Goal: Transaction & Acquisition: Purchase product/service

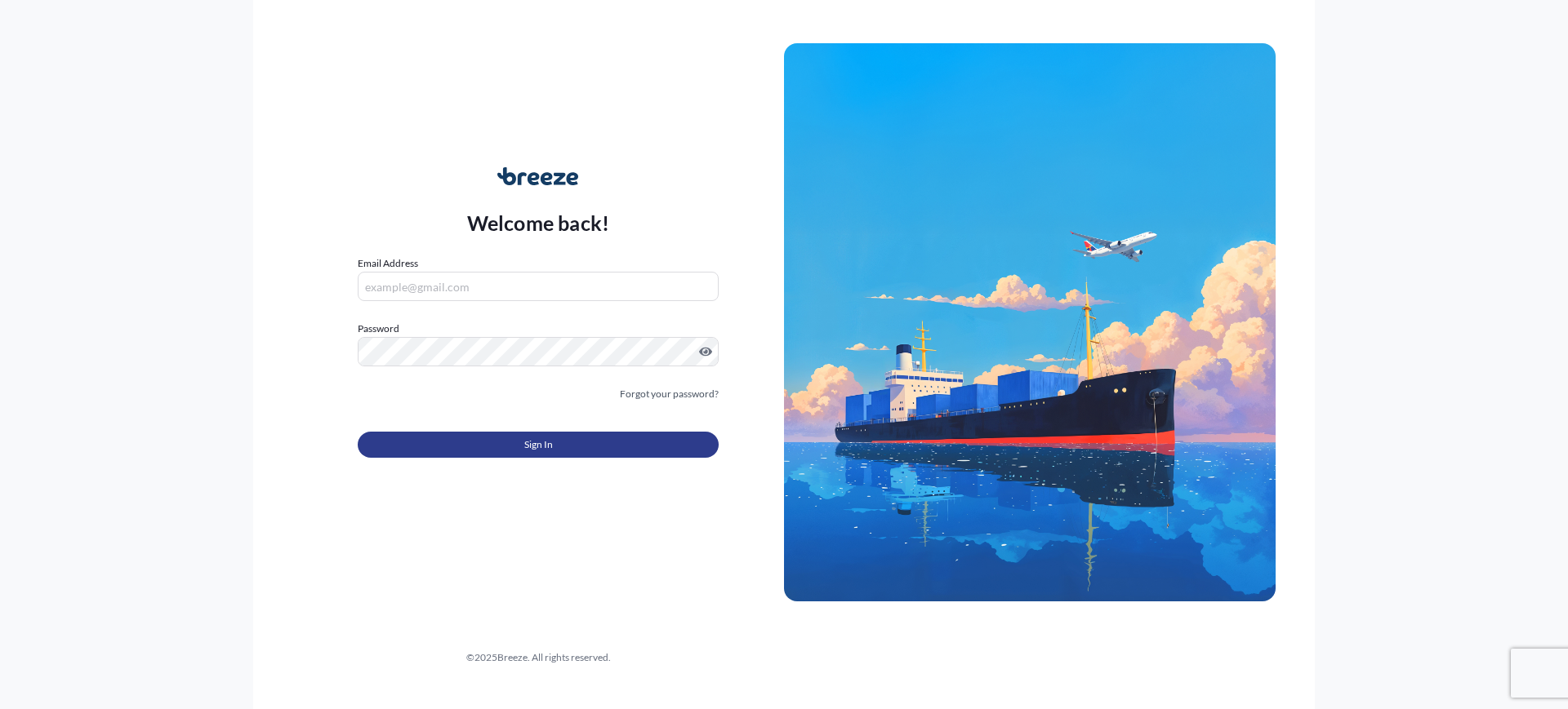
type input "[EMAIL_ADDRESS][DOMAIN_NAME]"
click at [544, 441] on span "Sign In" at bounding box center [539, 445] width 29 height 16
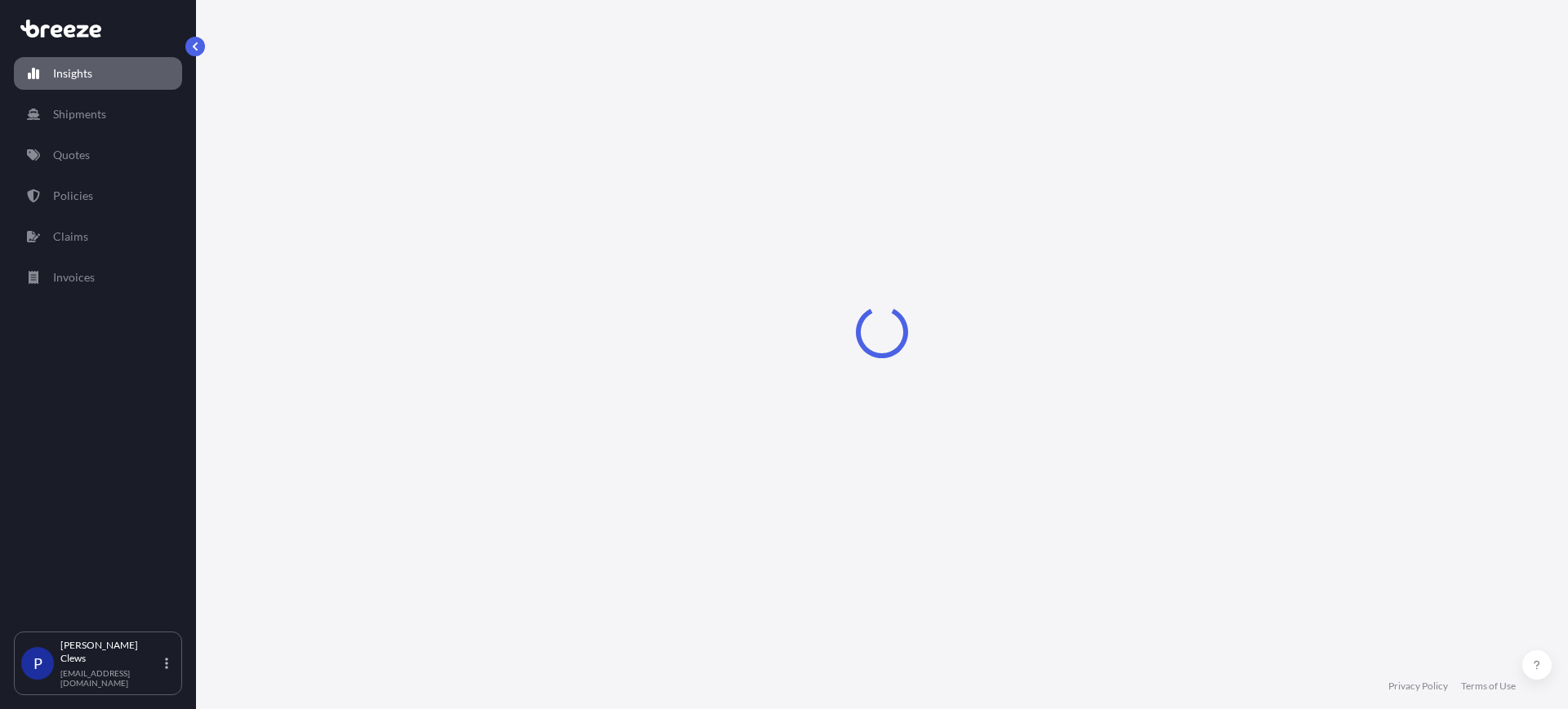
select select "2025"
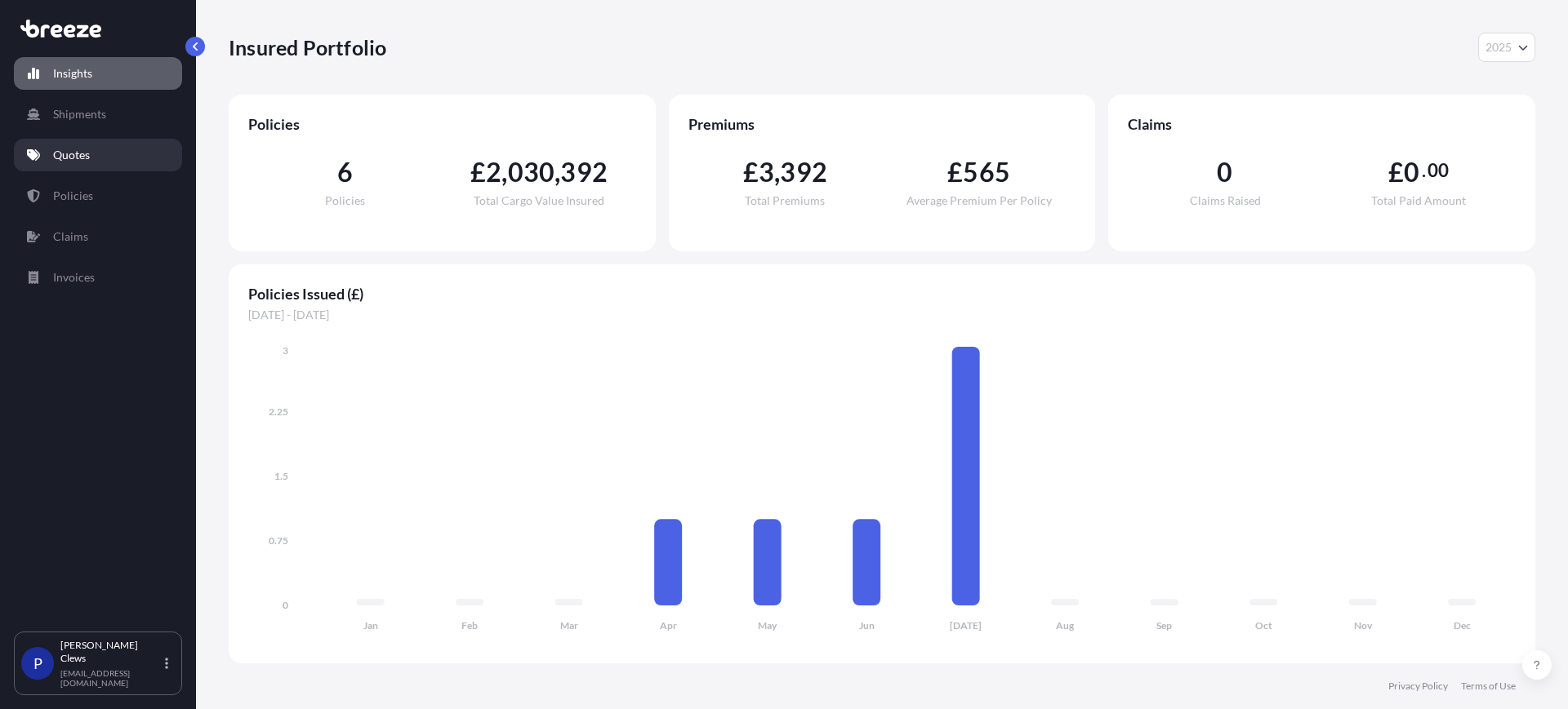
click at [70, 150] on p "Quotes" at bounding box center [71, 155] width 37 height 16
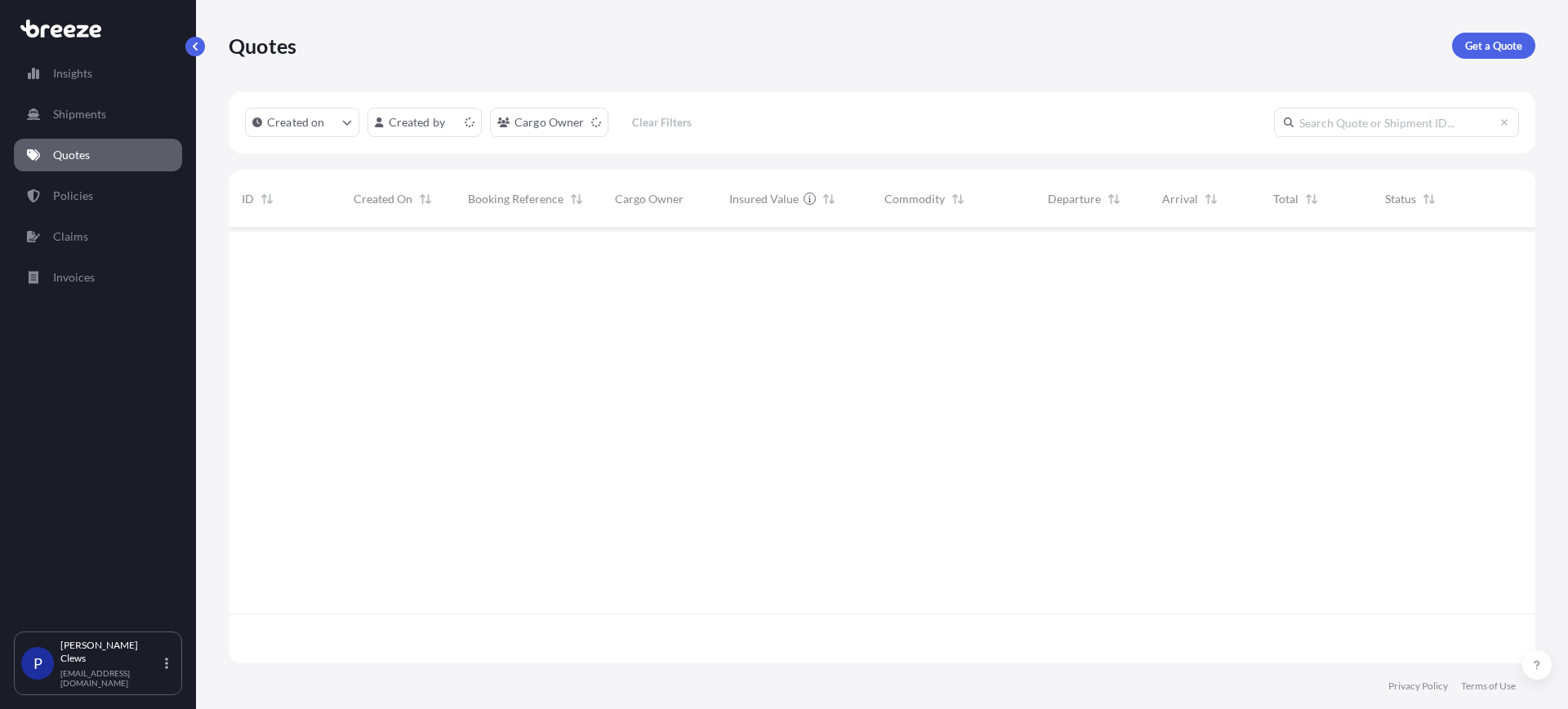
scroll to position [428, 1291]
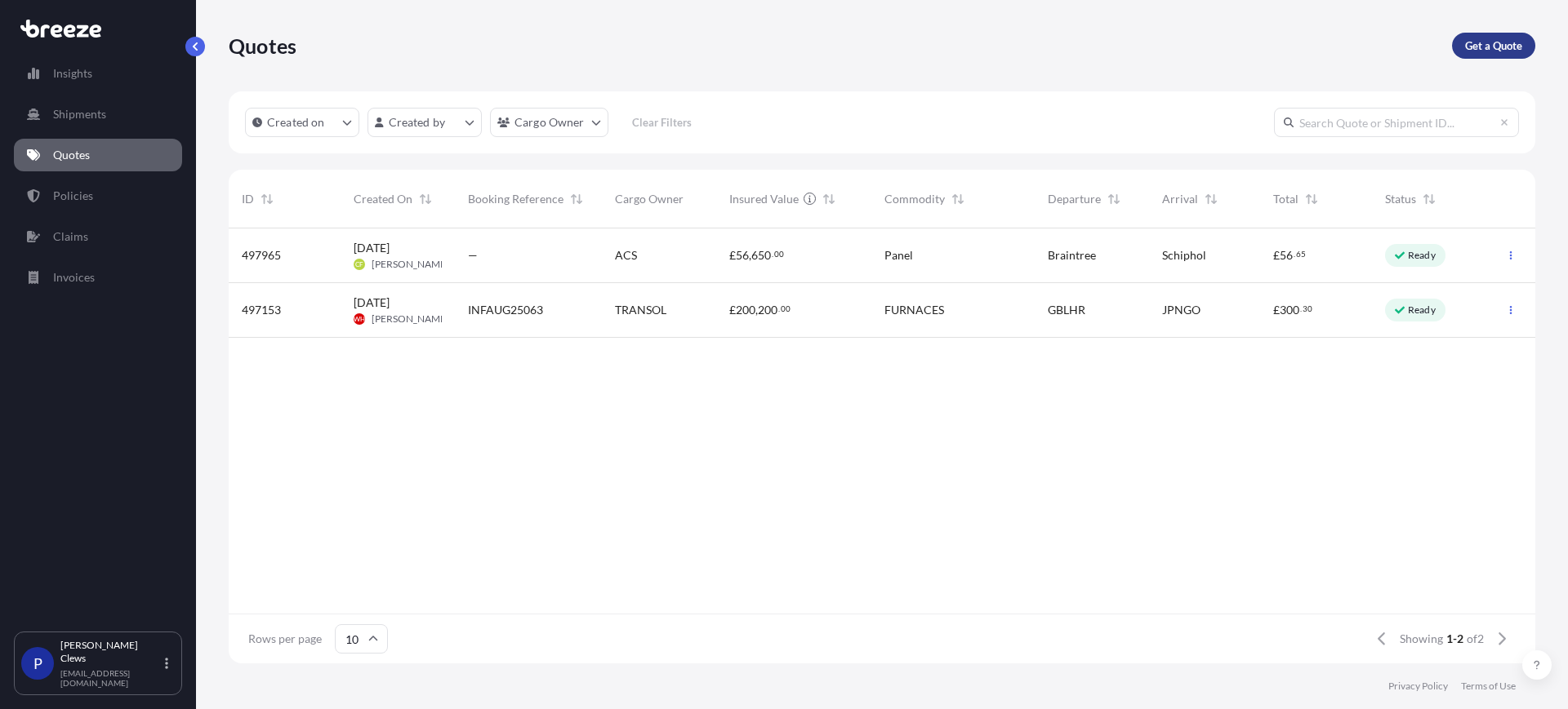
click at [1506, 52] on p "Get a Quote" at bounding box center [1494, 46] width 57 height 16
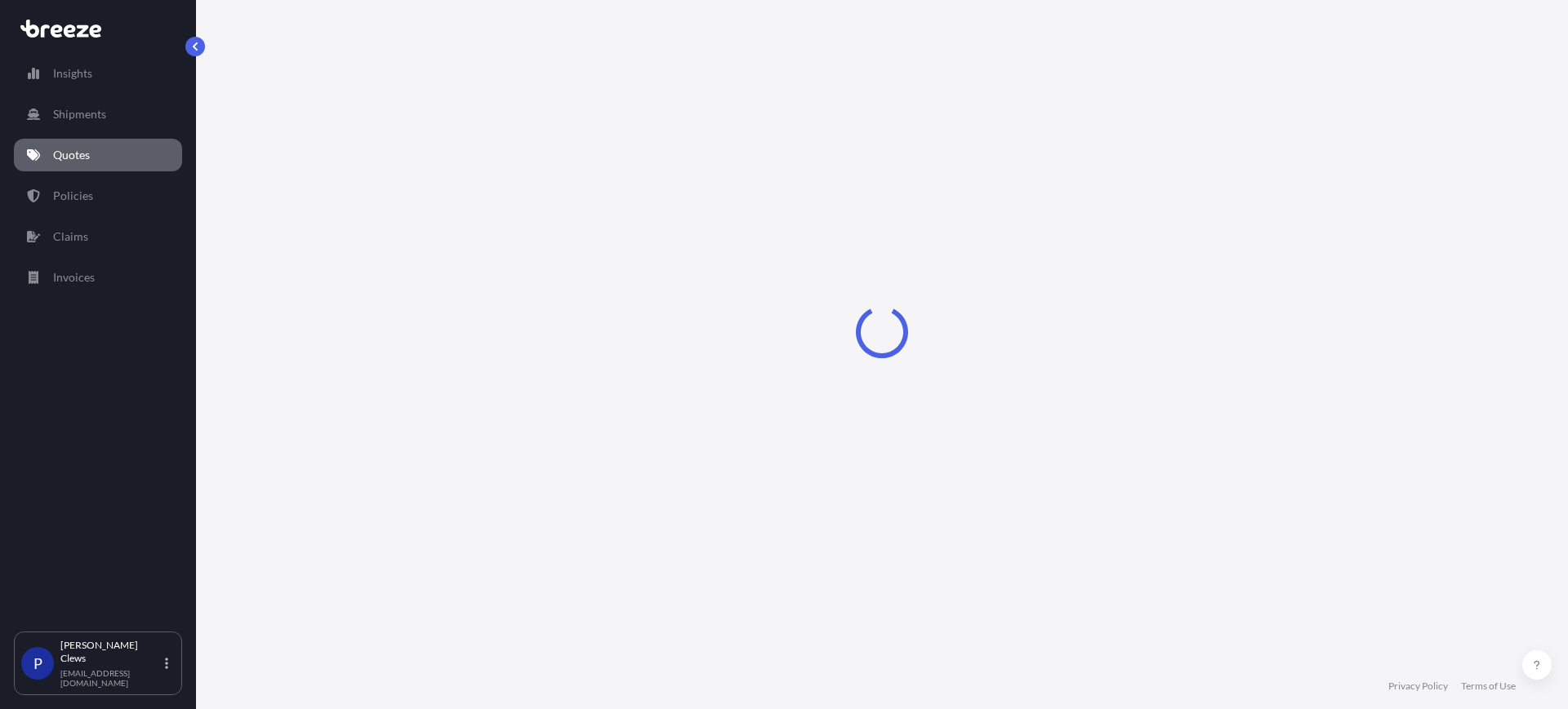
select select "Sea"
select select "1"
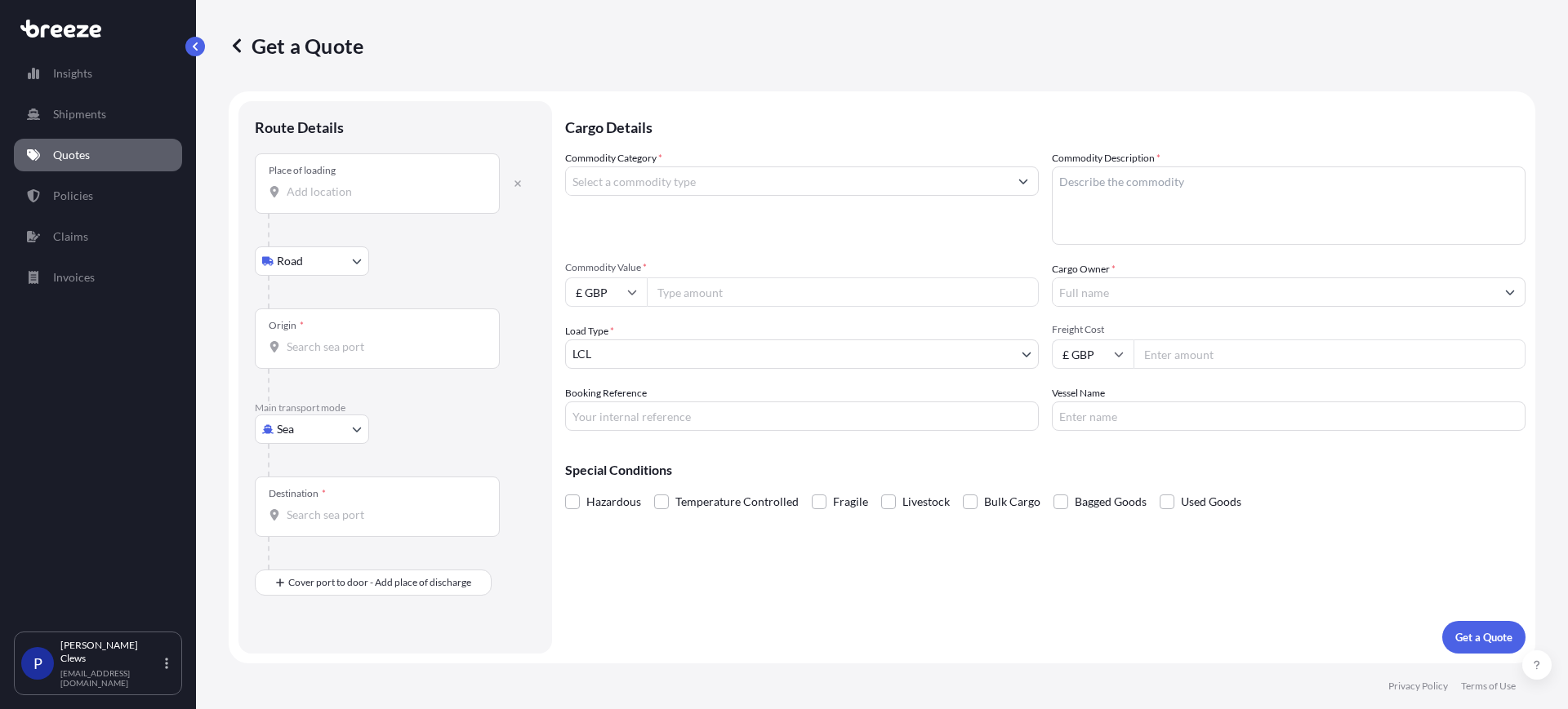
click at [290, 196] on input "Place of loading" at bounding box center [383, 192] width 193 height 16
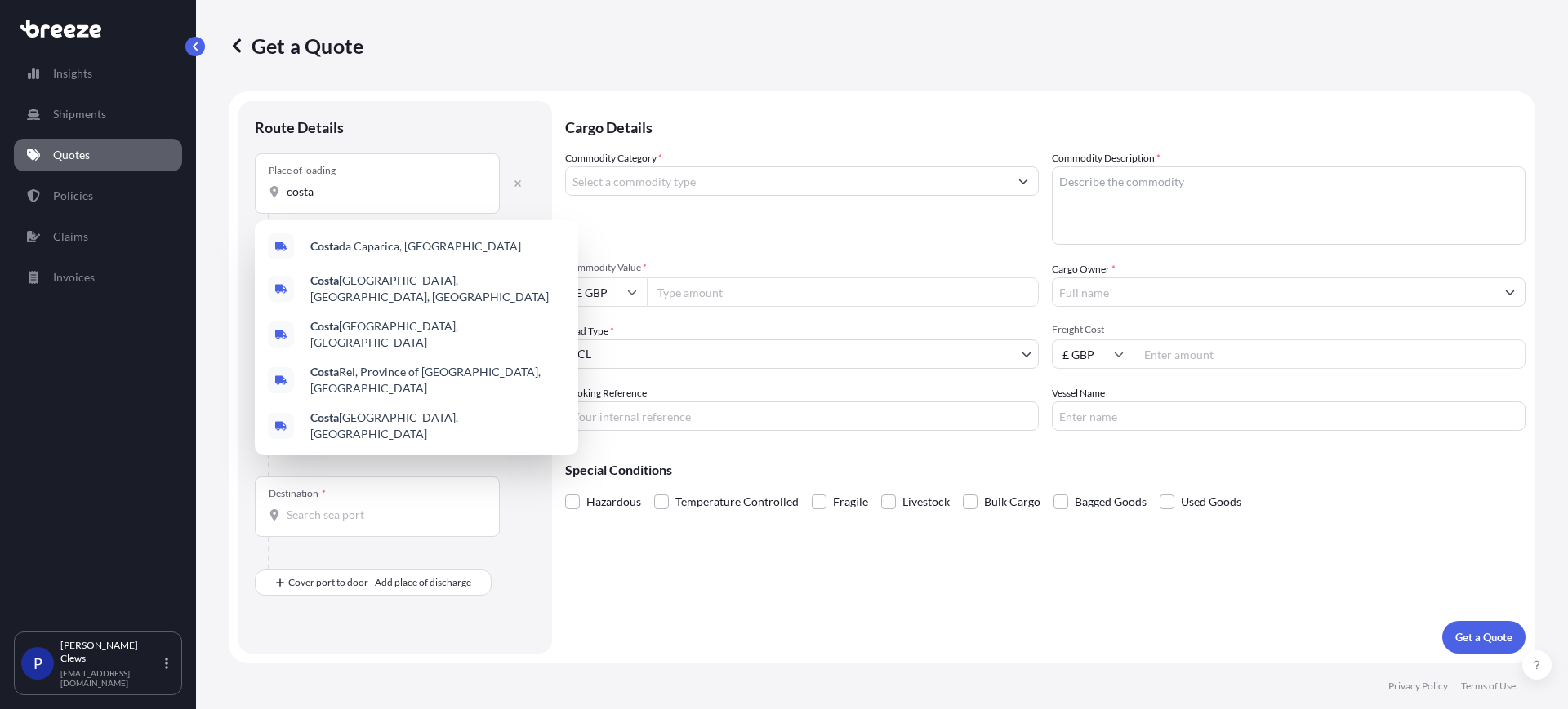
drag, startPoint x: 343, startPoint y: 208, endPoint x: 229, endPoint y: 195, distance: 114.7
click at [229, 195] on form "Route Details Place of loading costa Road Road Rail Origin * Main transport mod…" at bounding box center [883, 377] width 1307 height 572
drag, startPoint x: 321, startPoint y: 197, endPoint x: 235, endPoint y: 195, distance: 86.0
click at [235, 195] on form "Route Details Place of loading costa Road Road Rail Origin * Main transport mod…" at bounding box center [883, 377] width 1307 height 572
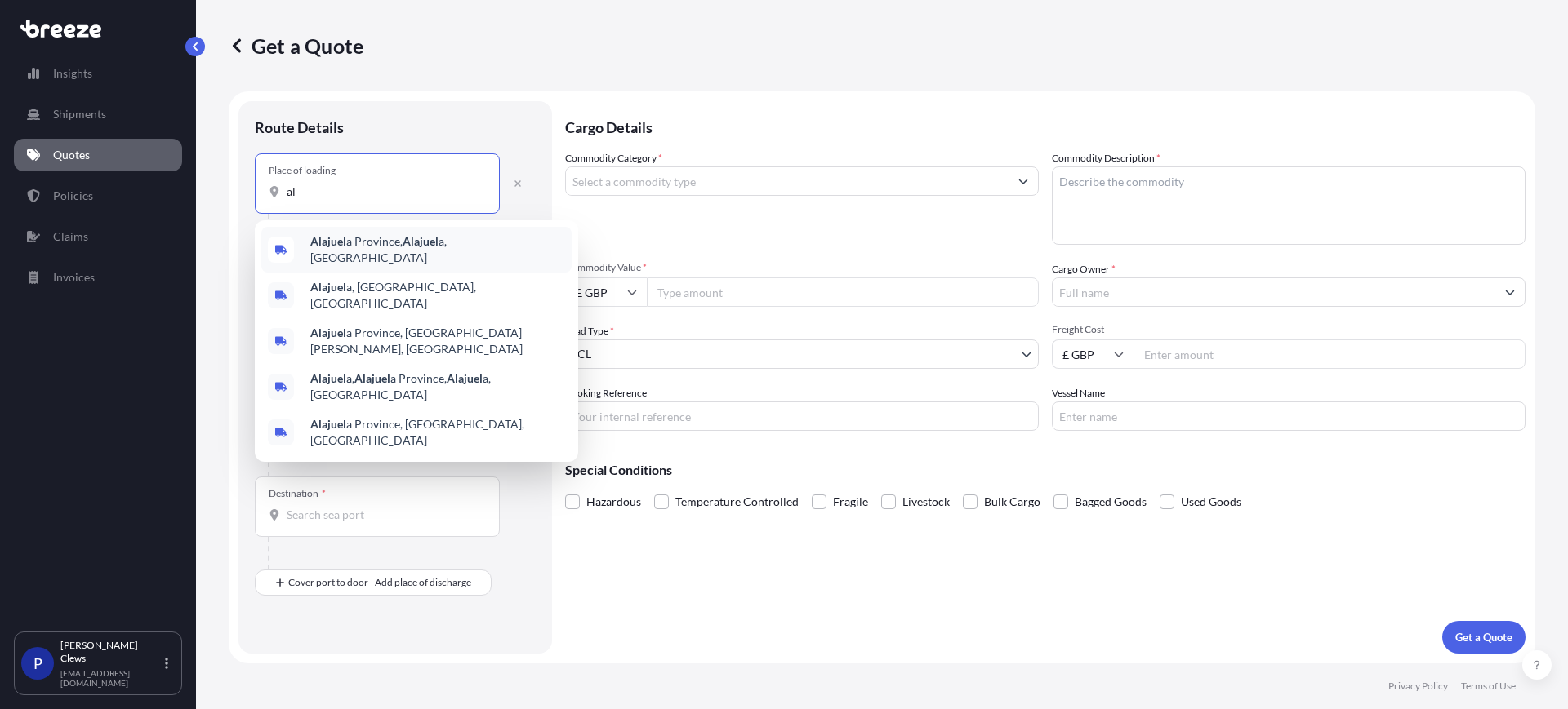
type input "a"
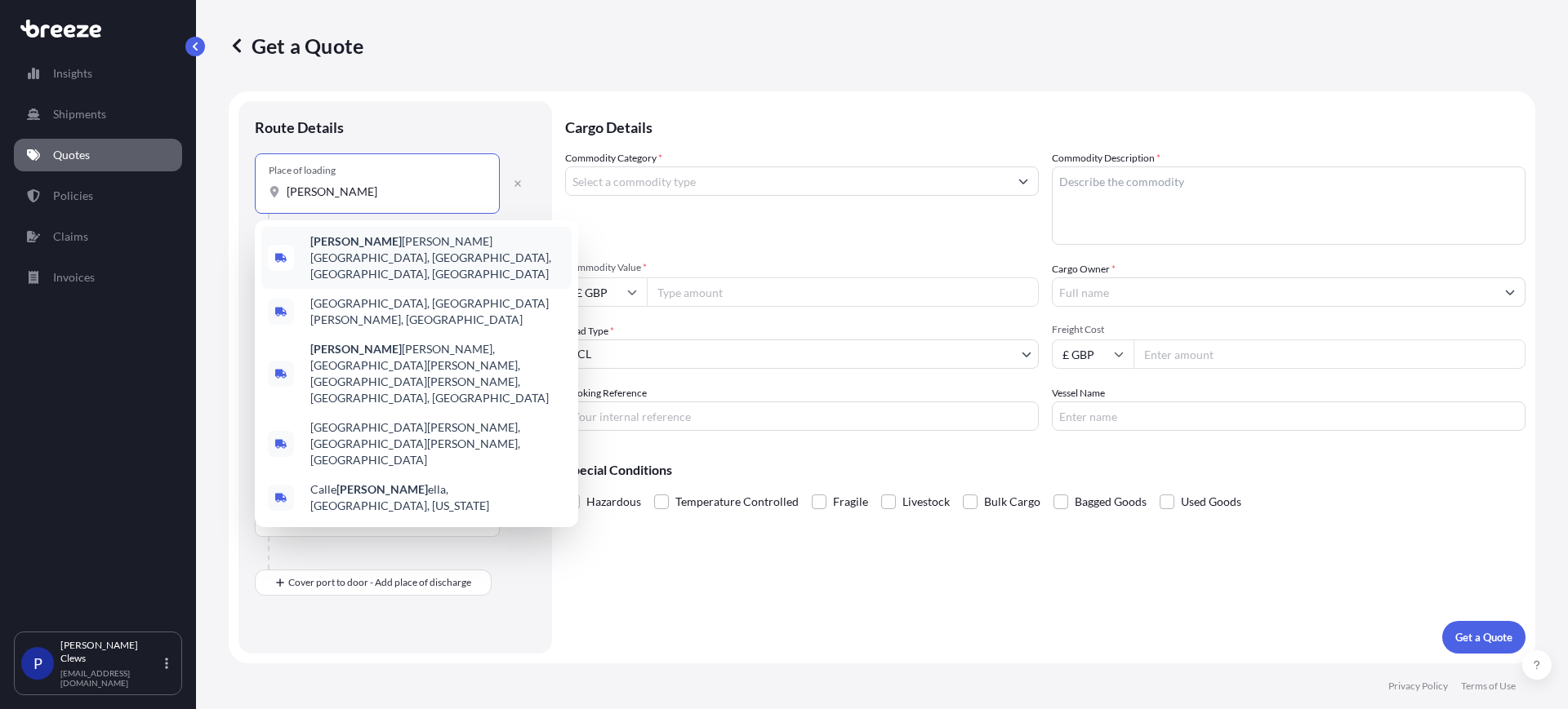
click at [407, 236] on span "[PERSON_NAME][GEOGRAPHIC_DATA][PERSON_NAME], [GEOGRAPHIC_DATA], [GEOGRAPHIC_DAT…" at bounding box center [438, 258] width 254 height 49
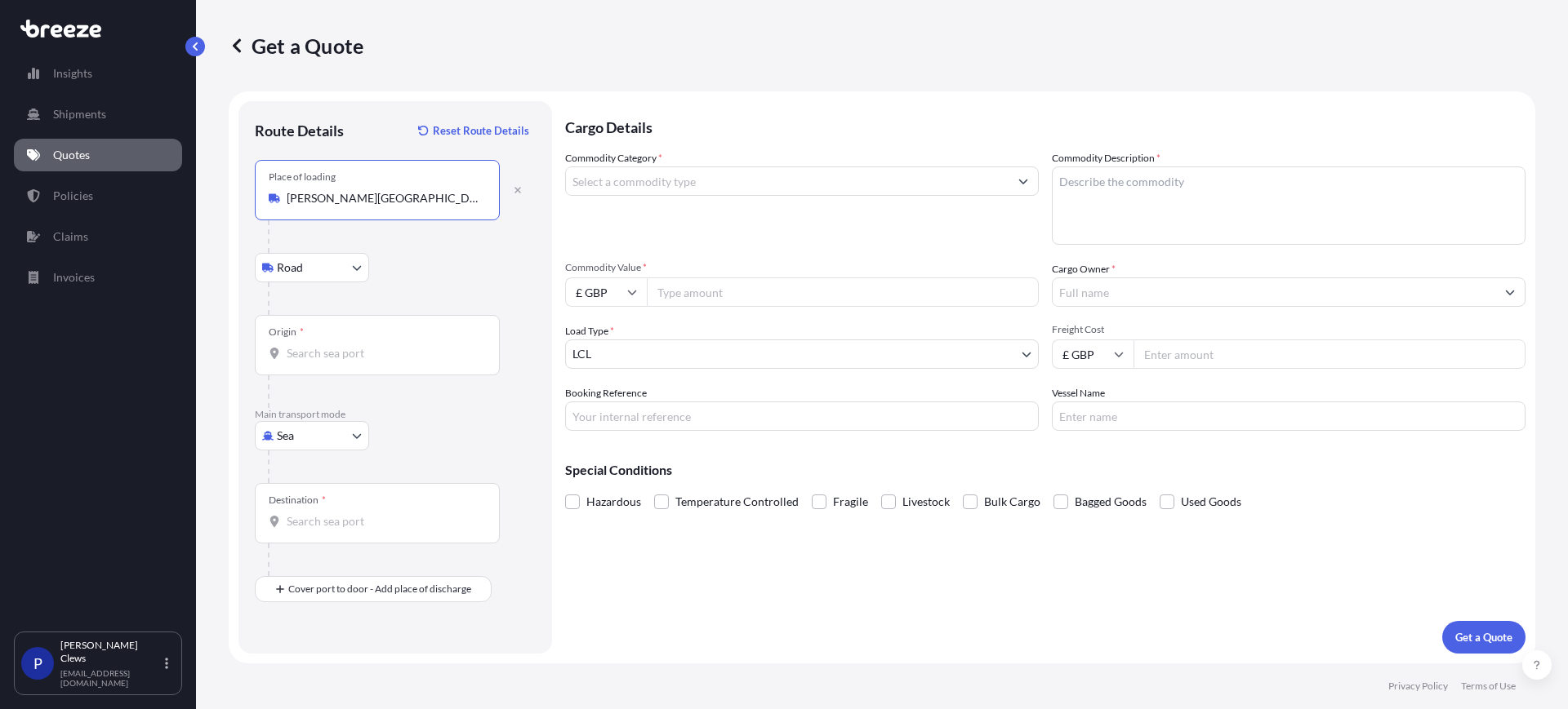
type input "[PERSON_NAME][GEOGRAPHIC_DATA], [GEOGRAPHIC_DATA], [GEOGRAPHIC_DATA], [GEOGRAPH…"
click at [319, 354] on input "Origin *" at bounding box center [383, 354] width 193 height 16
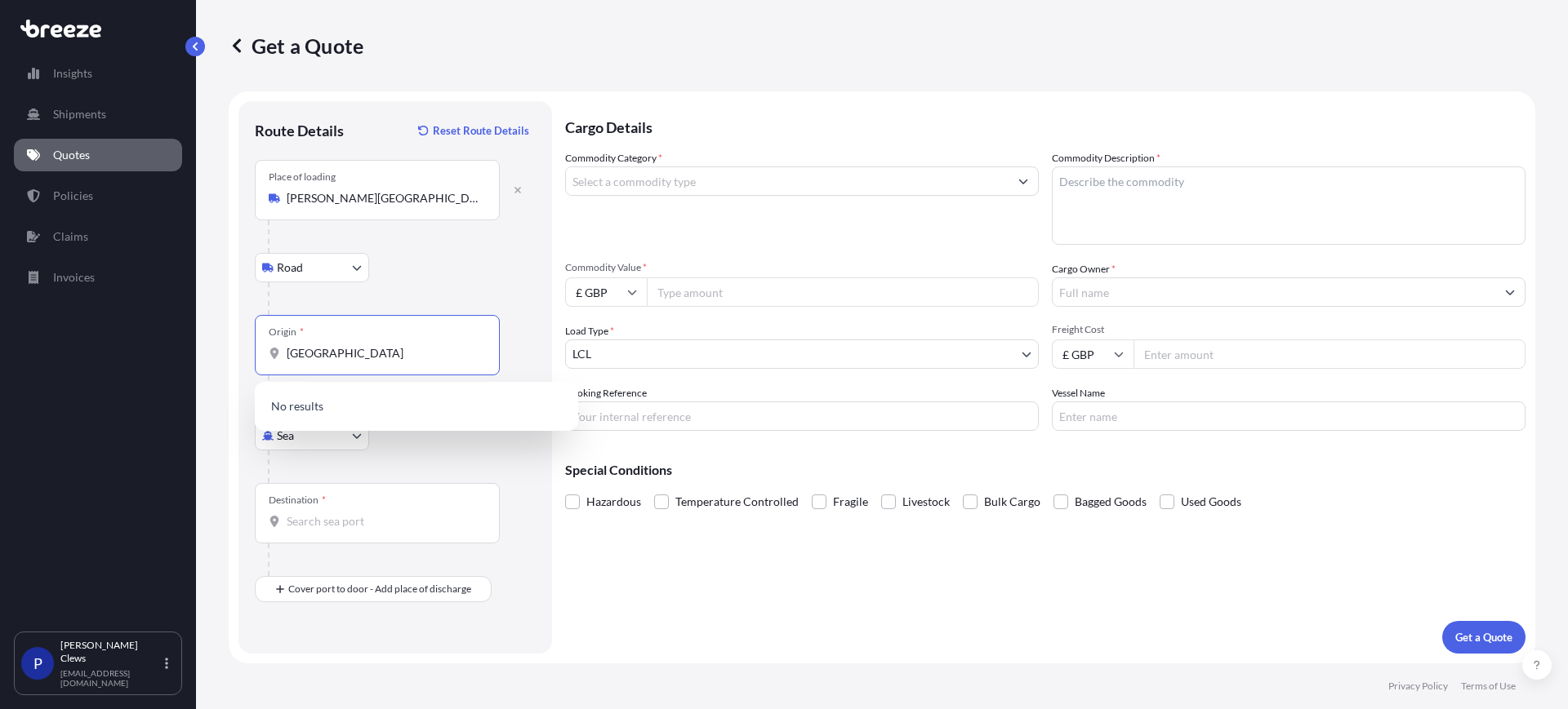
drag, startPoint x: 368, startPoint y: 353, endPoint x: 264, endPoint y: 345, distance: 104.3
click at [264, 345] on div "Origin * [GEOGRAPHIC_DATA]" at bounding box center [377, 345] width 245 height 61
drag, startPoint x: 359, startPoint y: 346, endPoint x: 255, endPoint y: 350, distance: 104.1
click at [255, 350] on div "Origin * [GEOGRAPHIC_DATA]" at bounding box center [377, 345] width 245 height 61
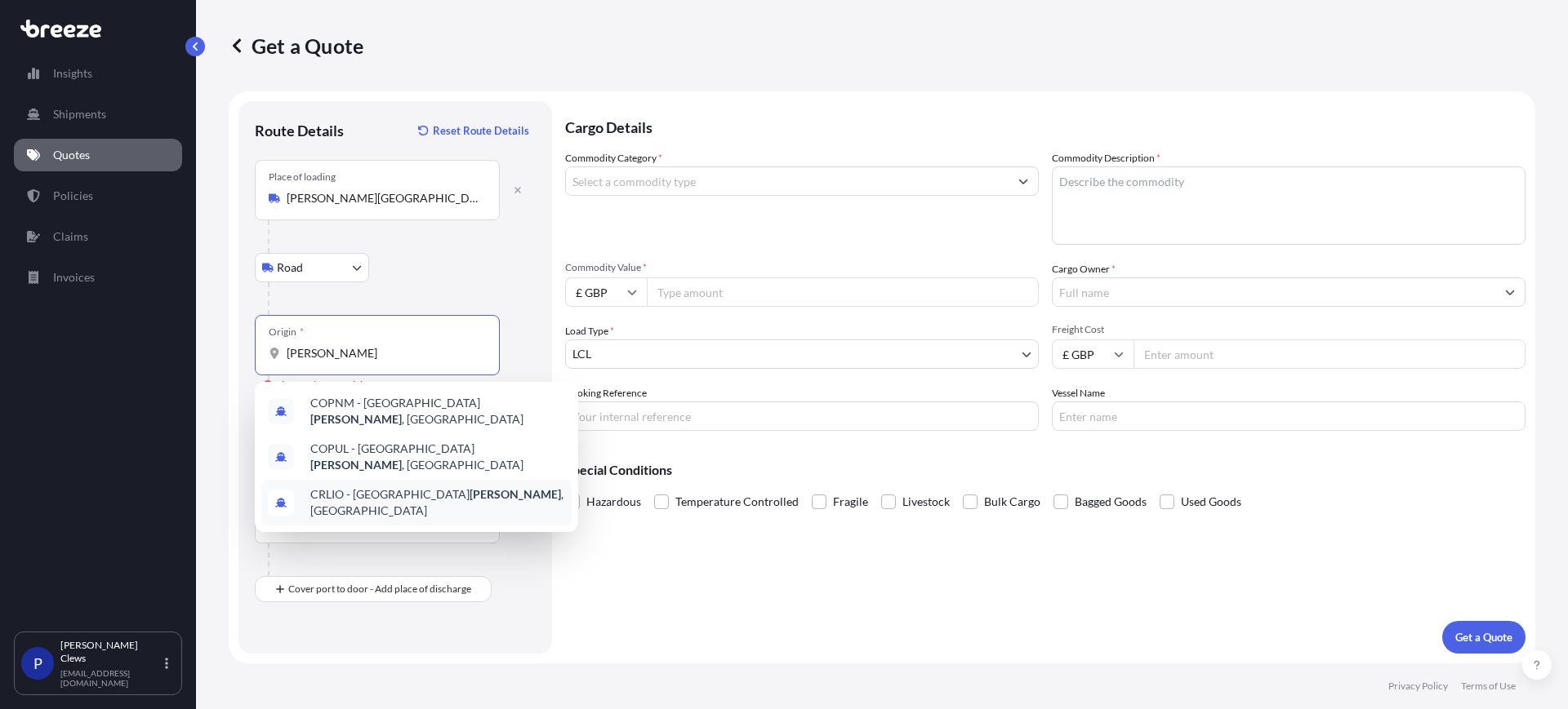
click at [431, 492] on span "CRLIO - [GEOGRAPHIC_DATA][PERSON_NAME] , [GEOGRAPHIC_DATA]" at bounding box center [438, 503] width 254 height 33
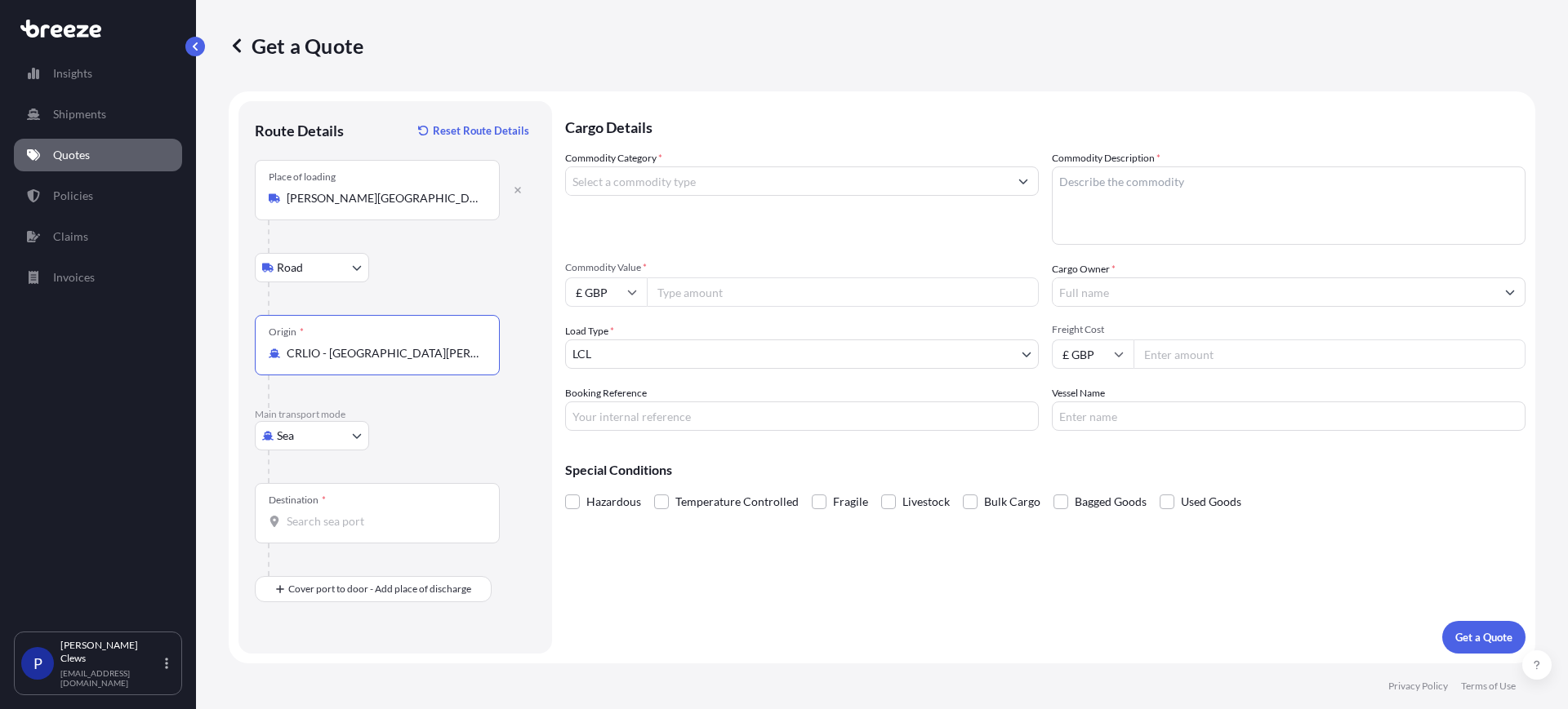
type input "CRLIO - [GEOGRAPHIC_DATA][PERSON_NAME], [GEOGRAPHIC_DATA]"
click at [313, 527] on input "Destination *" at bounding box center [383, 522] width 193 height 16
type input "b"
drag, startPoint x: 362, startPoint y: 535, endPoint x: 232, endPoint y: 512, distance: 132.0
click at [232, 512] on form "Route Details Reset Route Details Place of loading [PERSON_NAME][GEOGRAPHIC_DAT…" at bounding box center [883, 377] width 1307 height 572
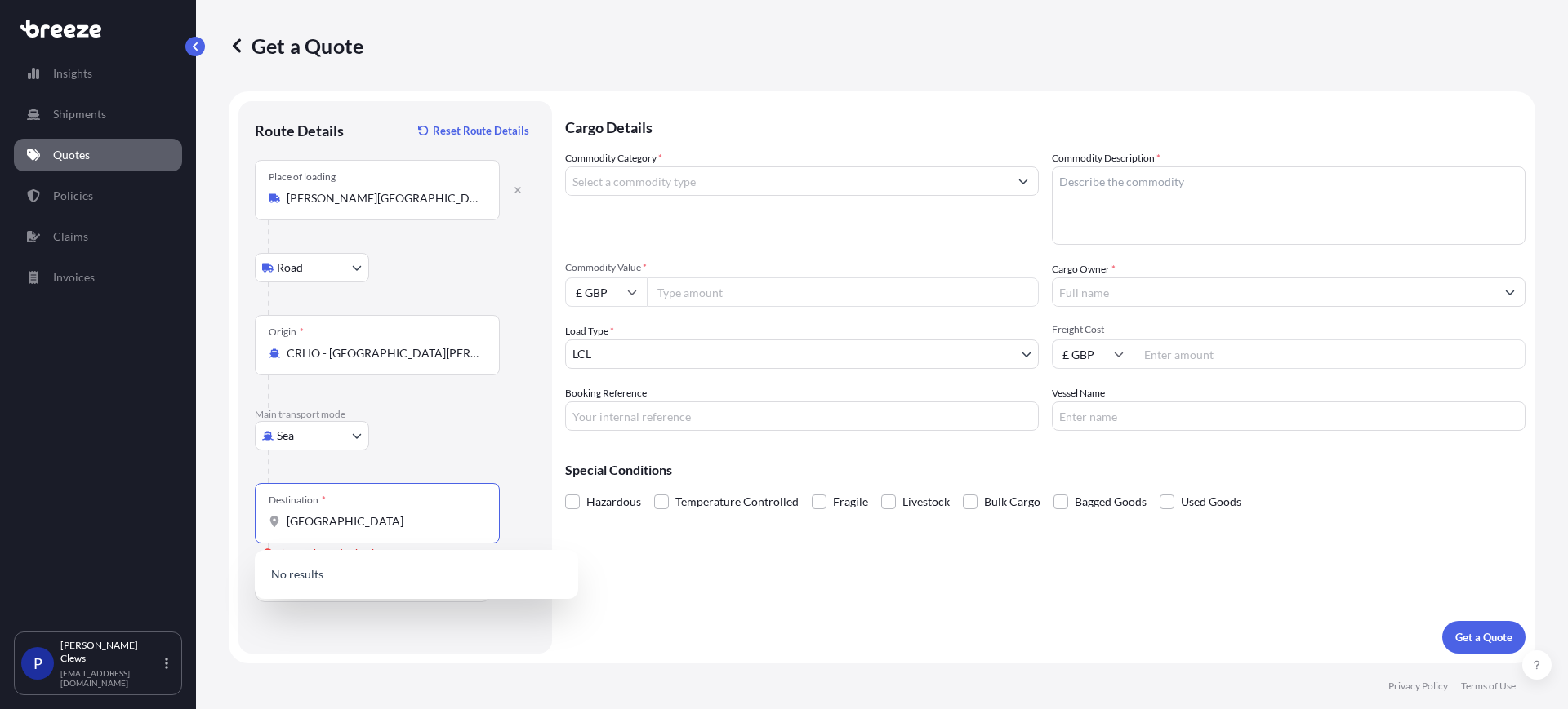
click at [336, 524] on input "[GEOGRAPHIC_DATA]" at bounding box center [383, 522] width 193 height 16
drag, startPoint x: 343, startPoint y: 527, endPoint x: 219, endPoint y: 515, distance: 124.6
click at [219, 515] on div "Get a Quote Route Details Reset Route Details Place of loading [PERSON_NAME][GE…" at bounding box center [882, 332] width 1372 height 664
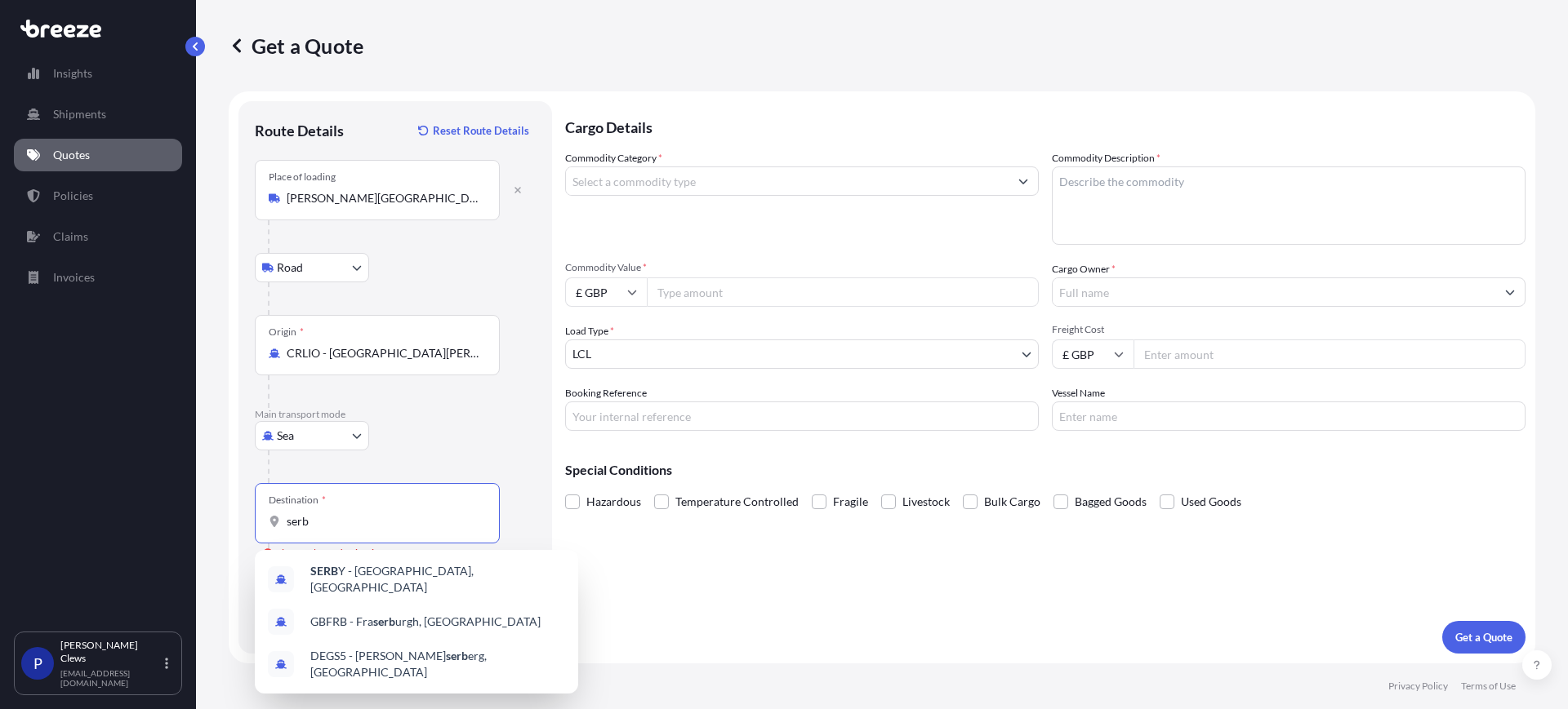
click at [397, 521] on input "serb" at bounding box center [383, 522] width 193 height 16
type input "s"
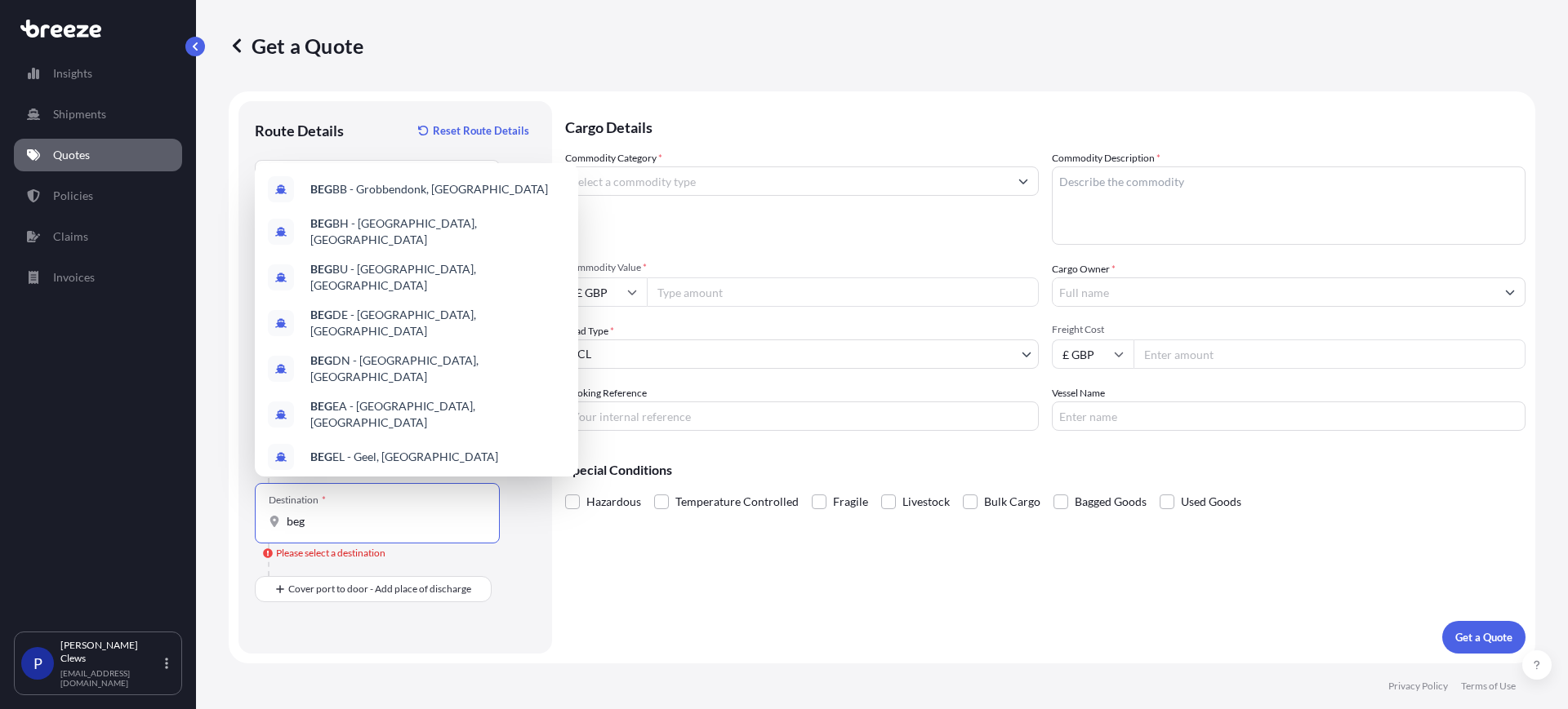
click at [578, 615] on div "Cargo Details Commodity Category * Commodity Description * Commodity Value * £ …" at bounding box center [1045, 377] width 961 height 552
click at [376, 527] on input "beg" at bounding box center [383, 522] width 193 height 16
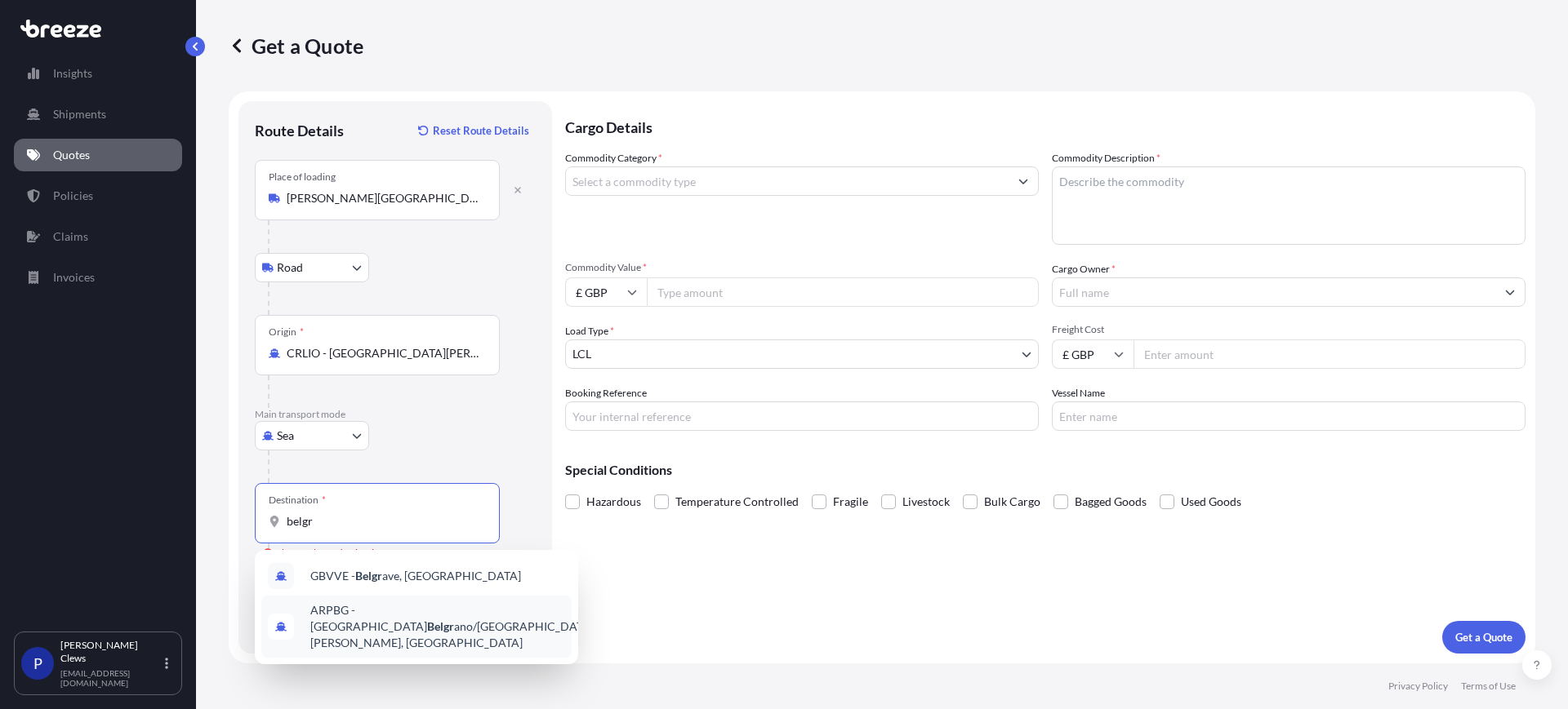
click at [736, 643] on div "Cargo Details Commodity Category * Commodity Description * Commodity Value * £ …" at bounding box center [1045, 377] width 961 height 552
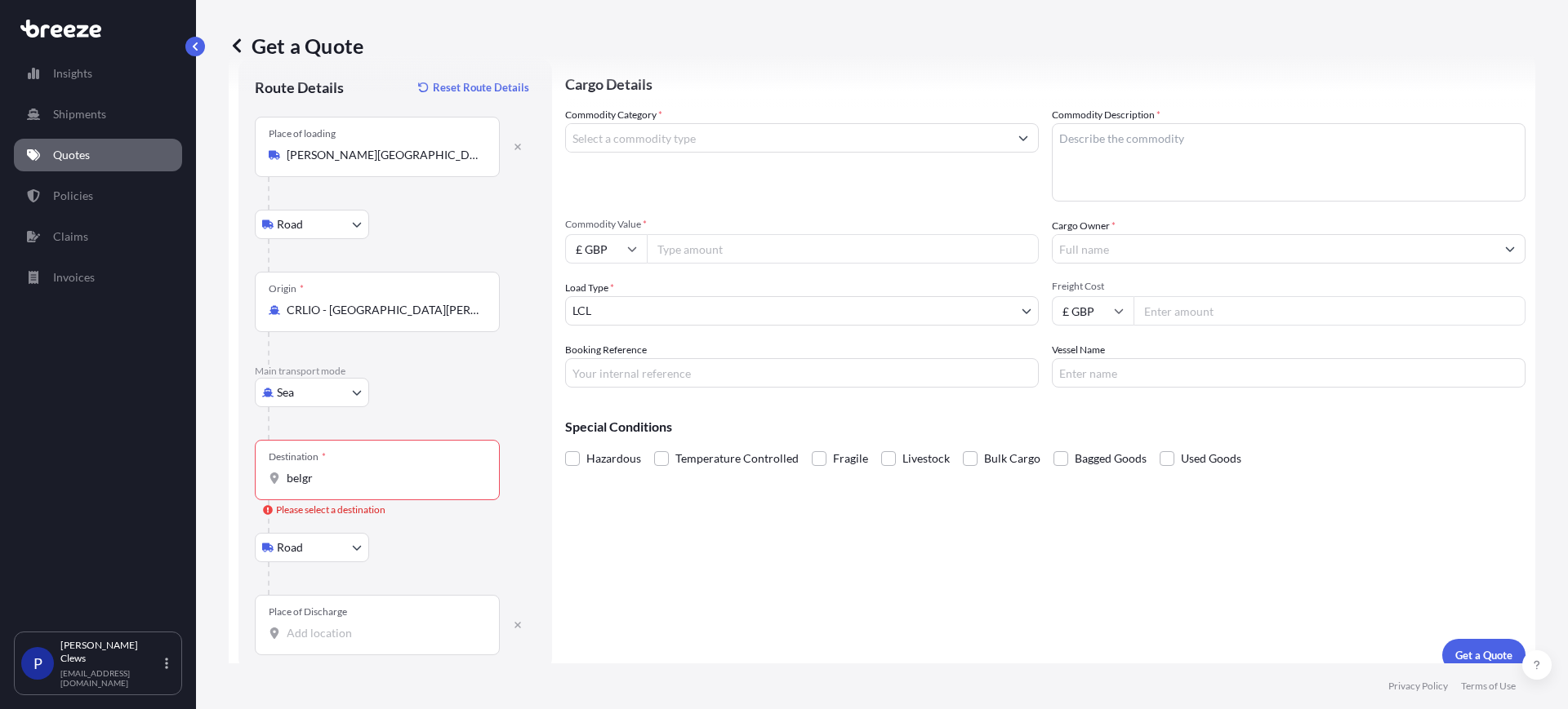
scroll to position [62, 0]
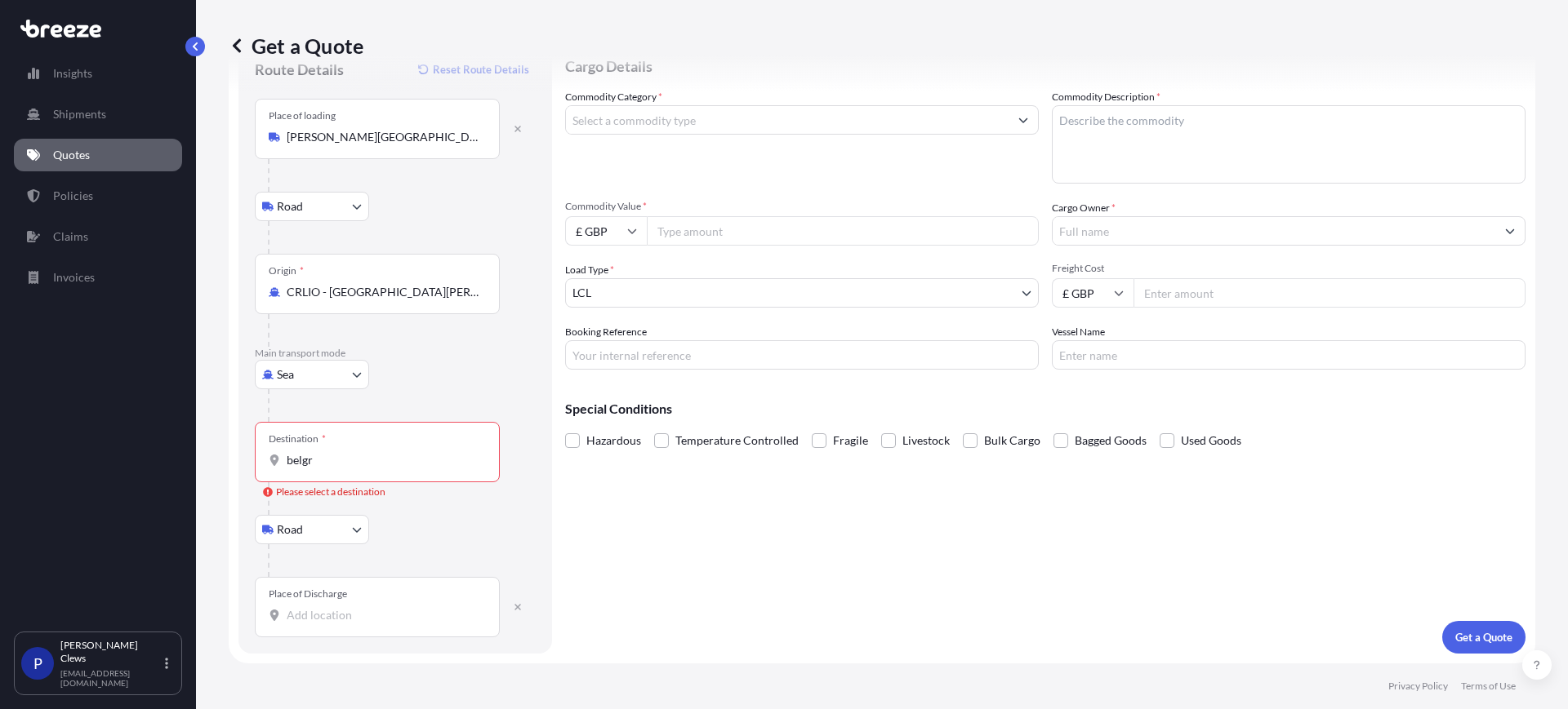
click at [330, 456] on input "belgr" at bounding box center [383, 460] width 193 height 16
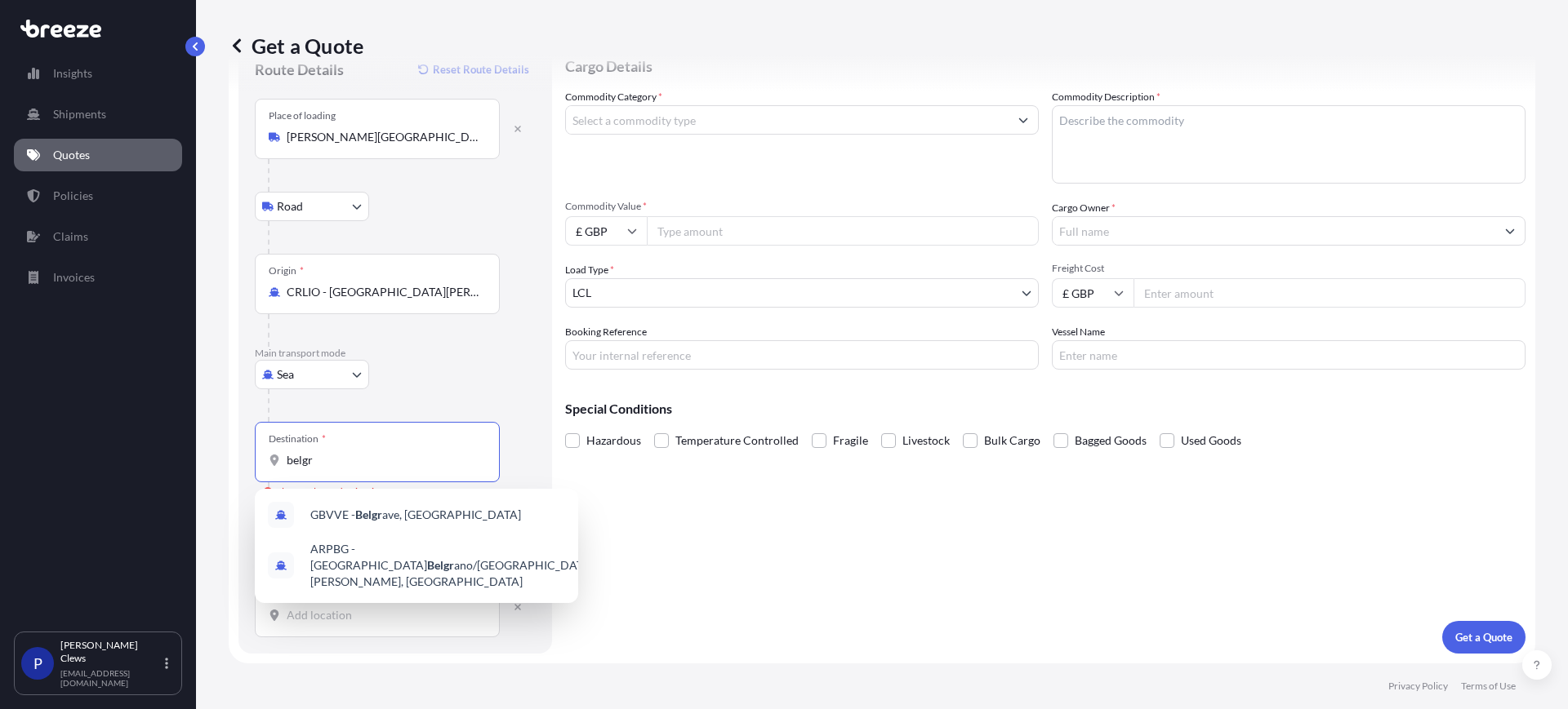
drag, startPoint x: 401, startPoint y: 464, endPoint x: 140, endPoint y: 456, distance: 261.1
click at [140, 456] on div "Insights Shipments Quotes Policies Claims Invoices P [PERSON_NAME] [EMAIL_ADDRE…" at bounding box center [784, 354] width 1568 height 709
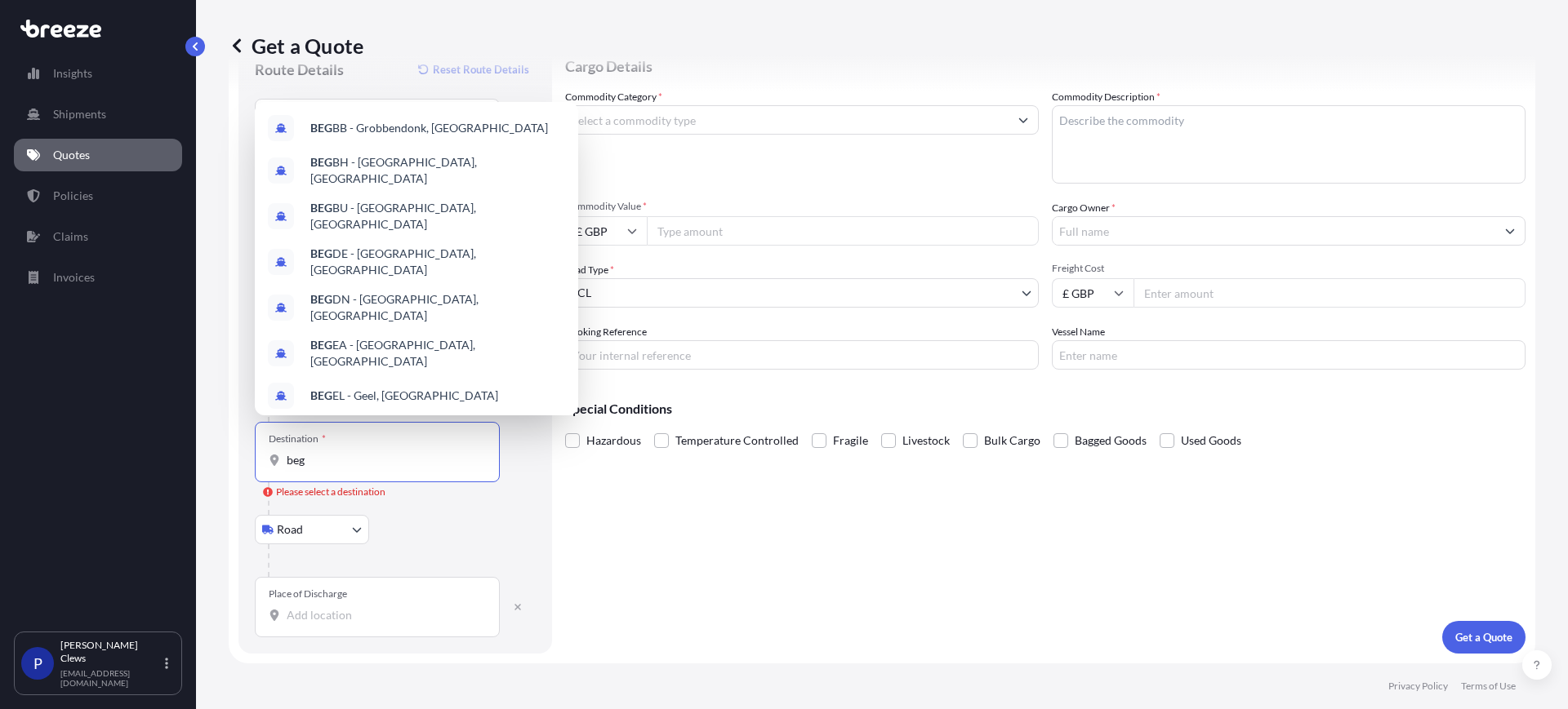
click at [702, 552] on div "Cargo Details Commodity Category * Commodity Description * Commodity Value * £ …" at bounding box center [1045, 347] width 961 height 614
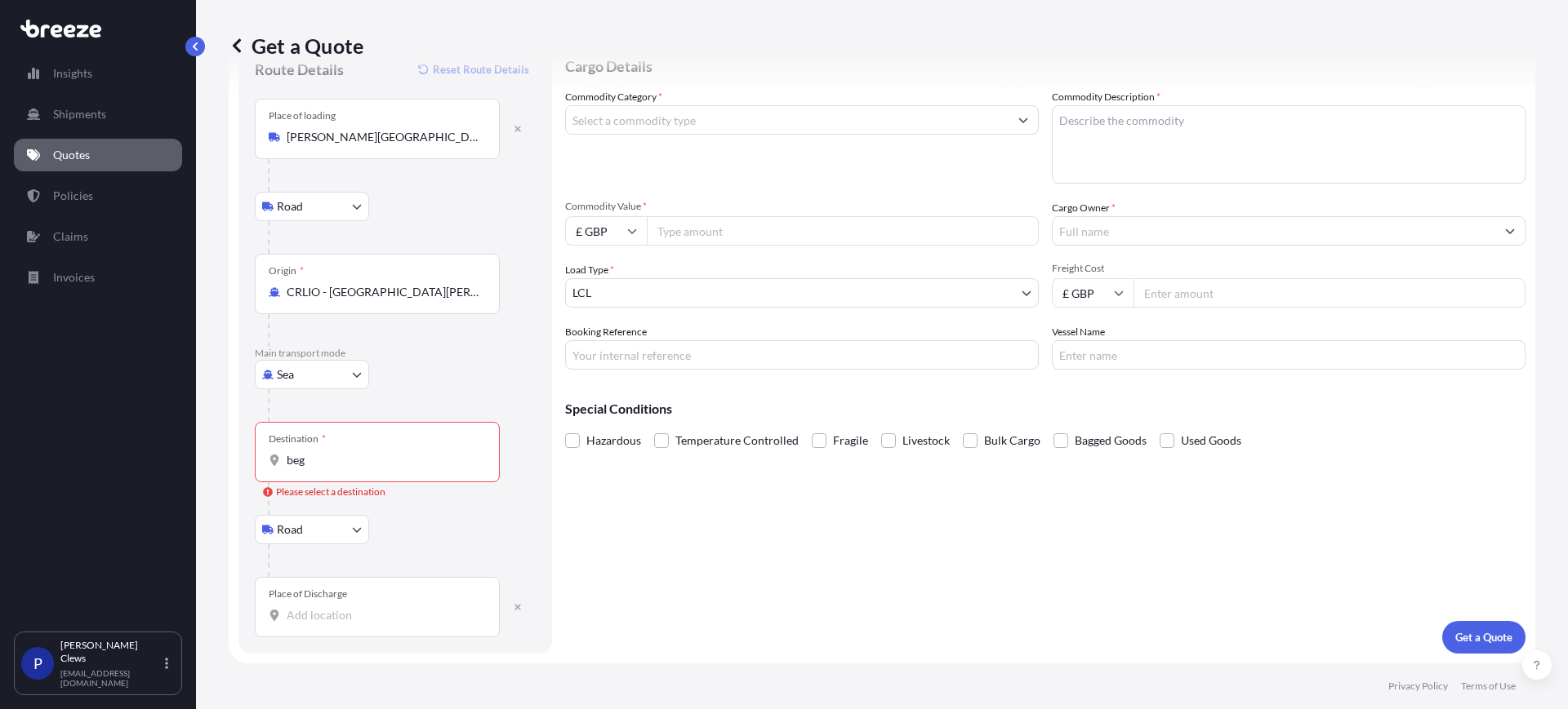
click at [323, 449] on div "Destination * beg" at bounding box center [377, 452] width 245 height 61
click at [323, 452] on input "beg" at bounding box center [383, 460] width 193 height 16
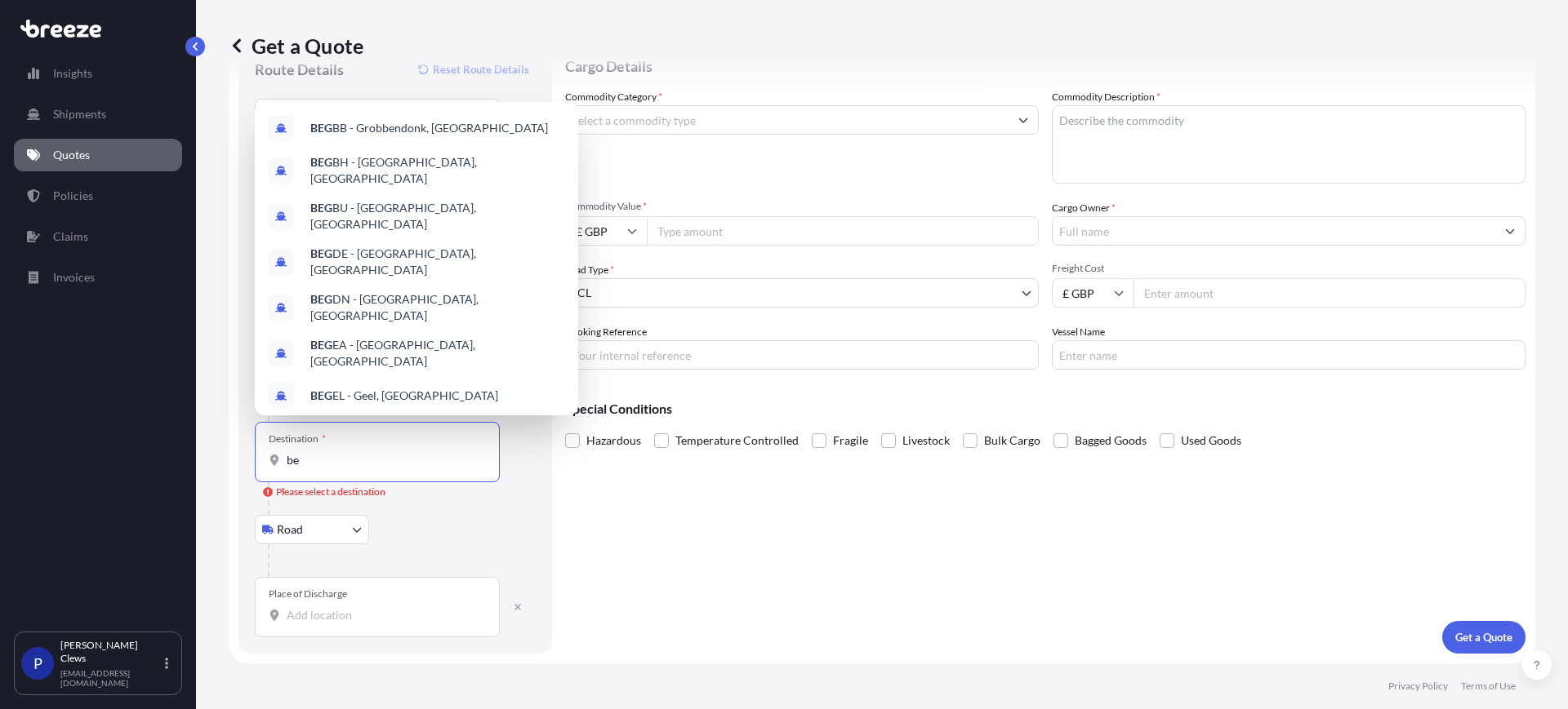
type input "b"
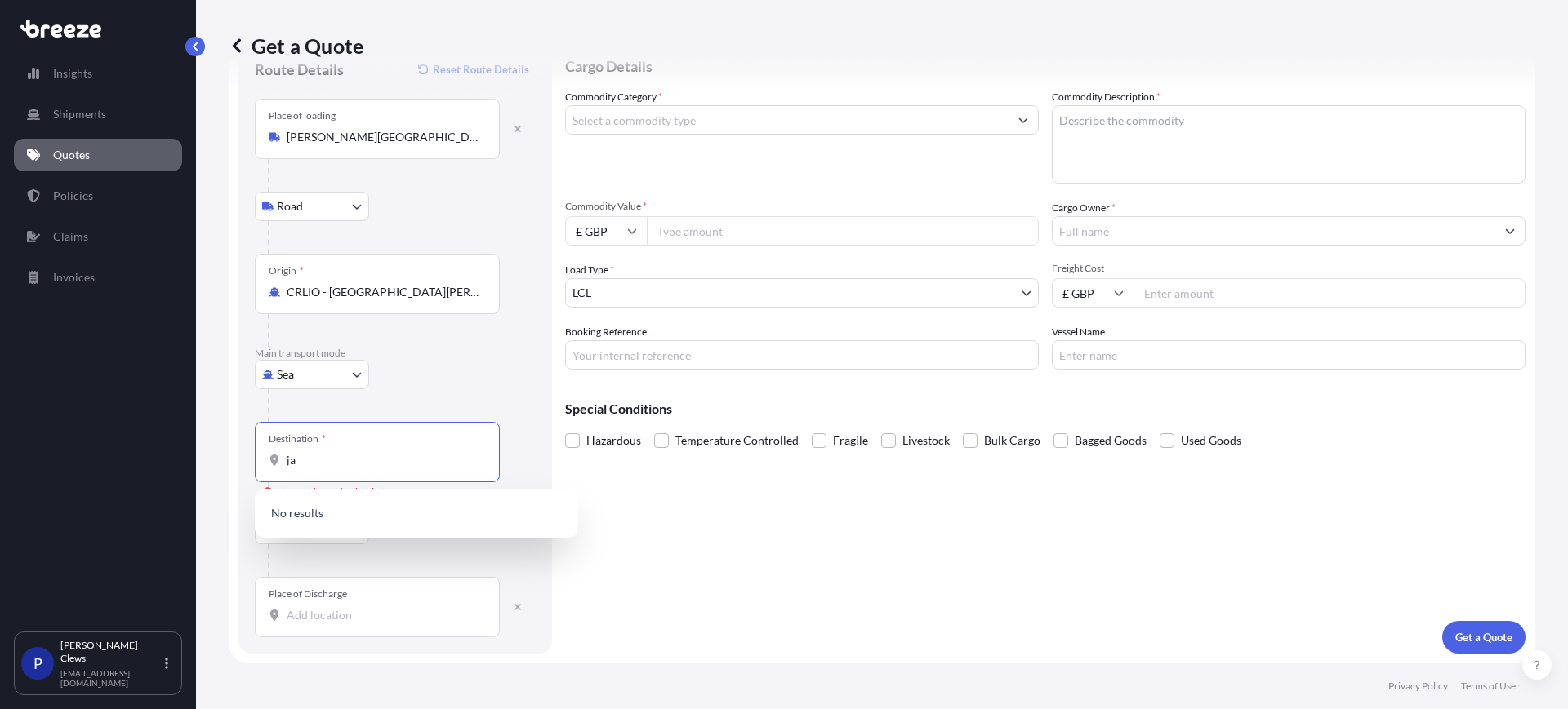
type input "j"
drag, startPoint x: 371, startPoint y: 455, endPoint x: 285, endPoint y: 449, distance: 86.2
click at [285, 449] on div "Destination * [GEOGRAPHIC_DATA]" at bounding box center [377, 452] width 245 height 61
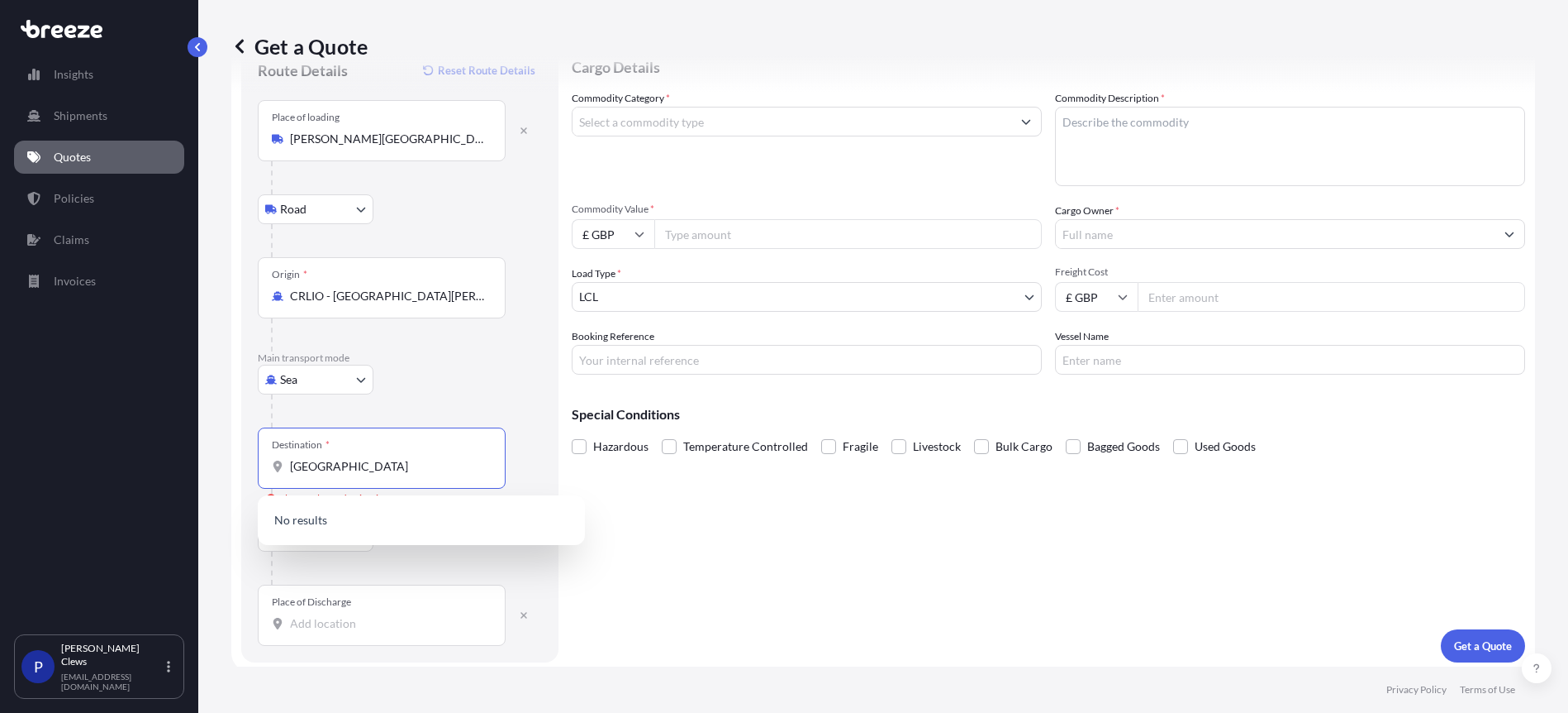
type input "[GEOGRAPHIC_DATA]"
